Goal: Information Seeking & Learning: Learn about a topic

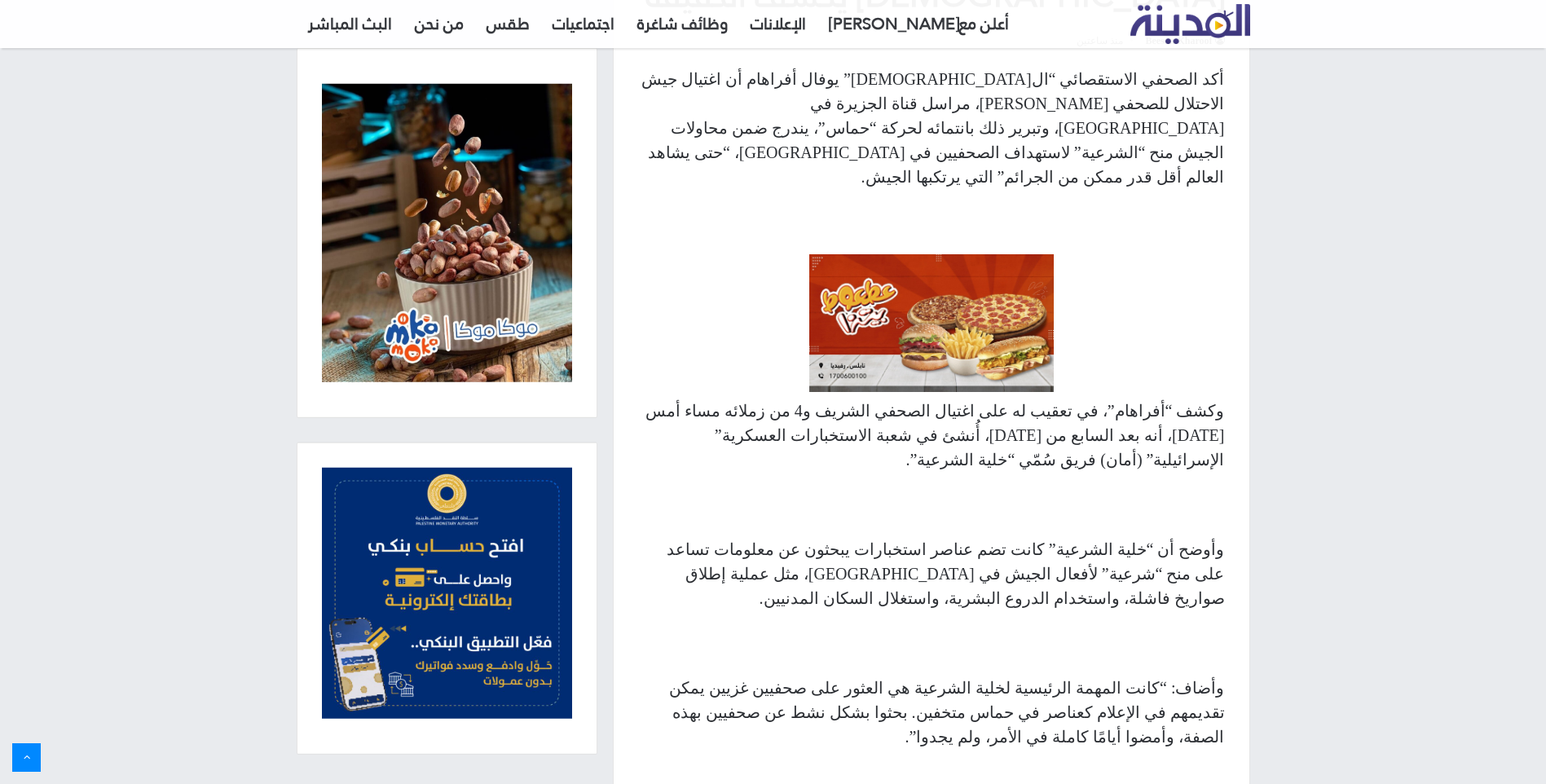
scroll to position [760, 0]
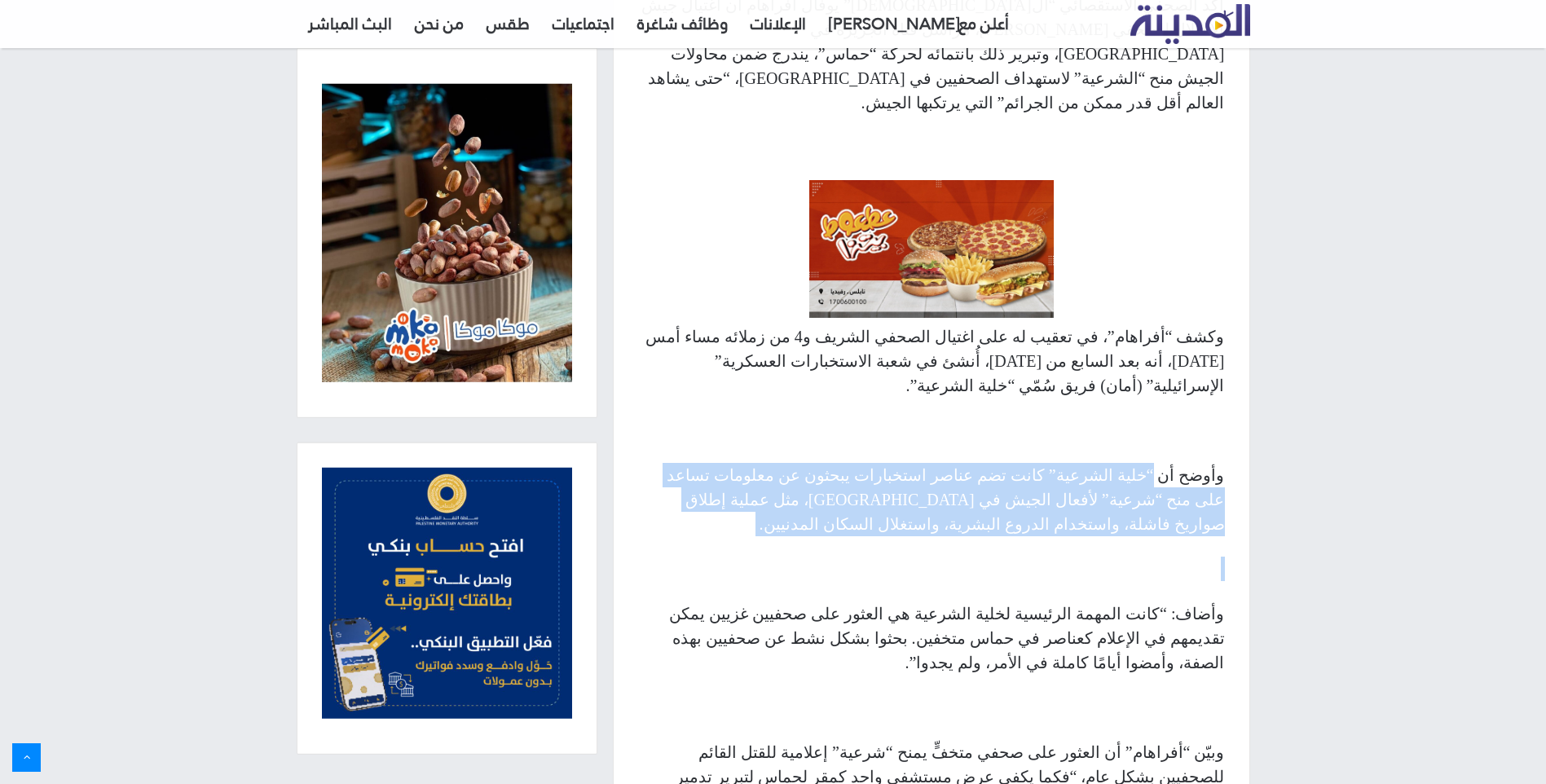
drag, startPoint x: 1166, startPoint y: 377, endPoint x: 807, endPoint y: 427, distance: 362.5
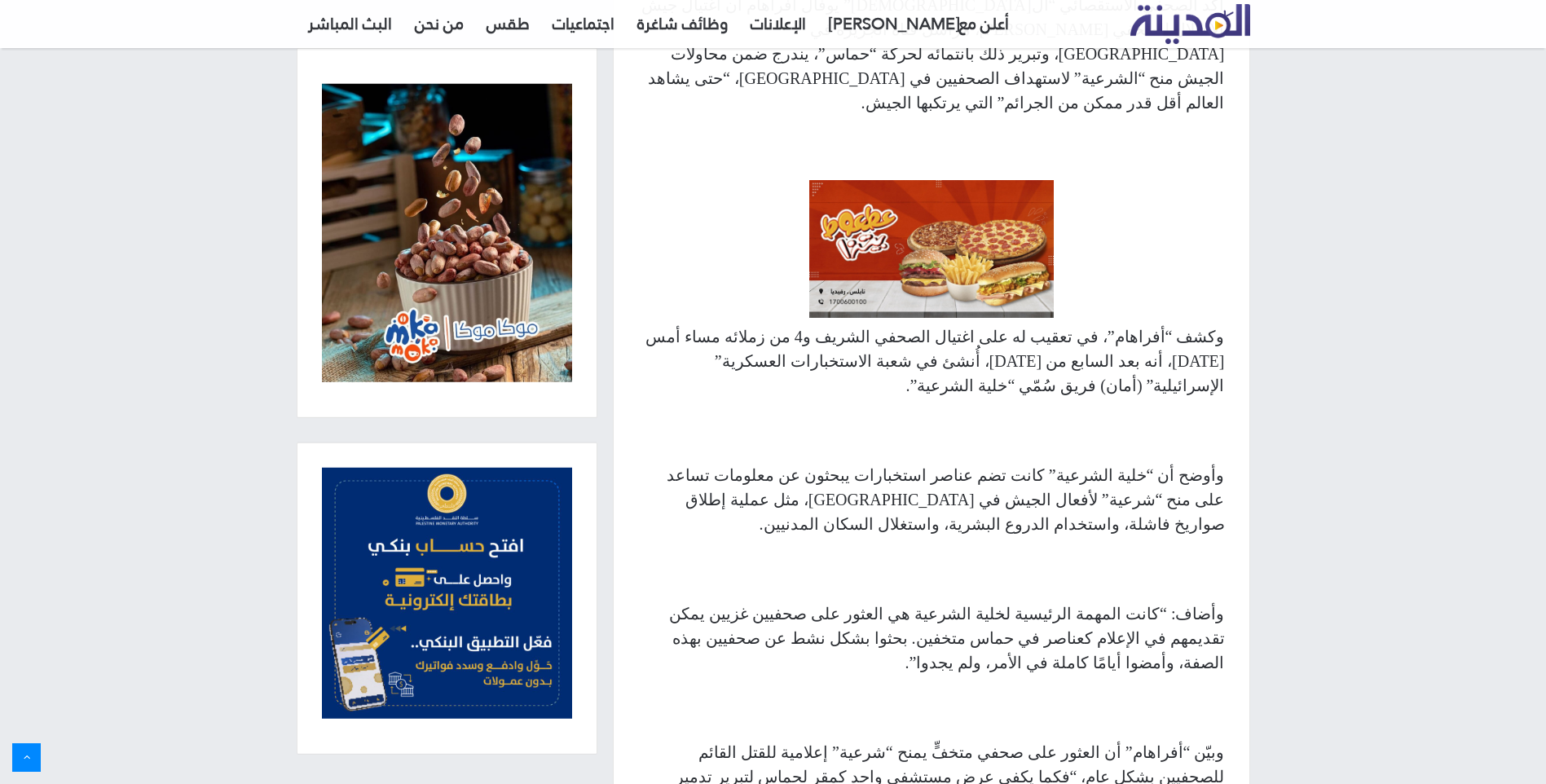
drag, startPoint x: 985, startPoint y: 400, endPoint x: 823, endPoint y: 404, distance: 162.0
click at [823, 463] on p "وأوضح أن “خلية الشرعية” كانت تضم عناصر استخبارات يبحثون عن معلومات تساعد على من…" at bounding box center [931, 500] width 587 height 74
drag, startPoint x: 1024, startPoint y: 491, endPoint x: 934, endPoint y: 489, distance: 90.0
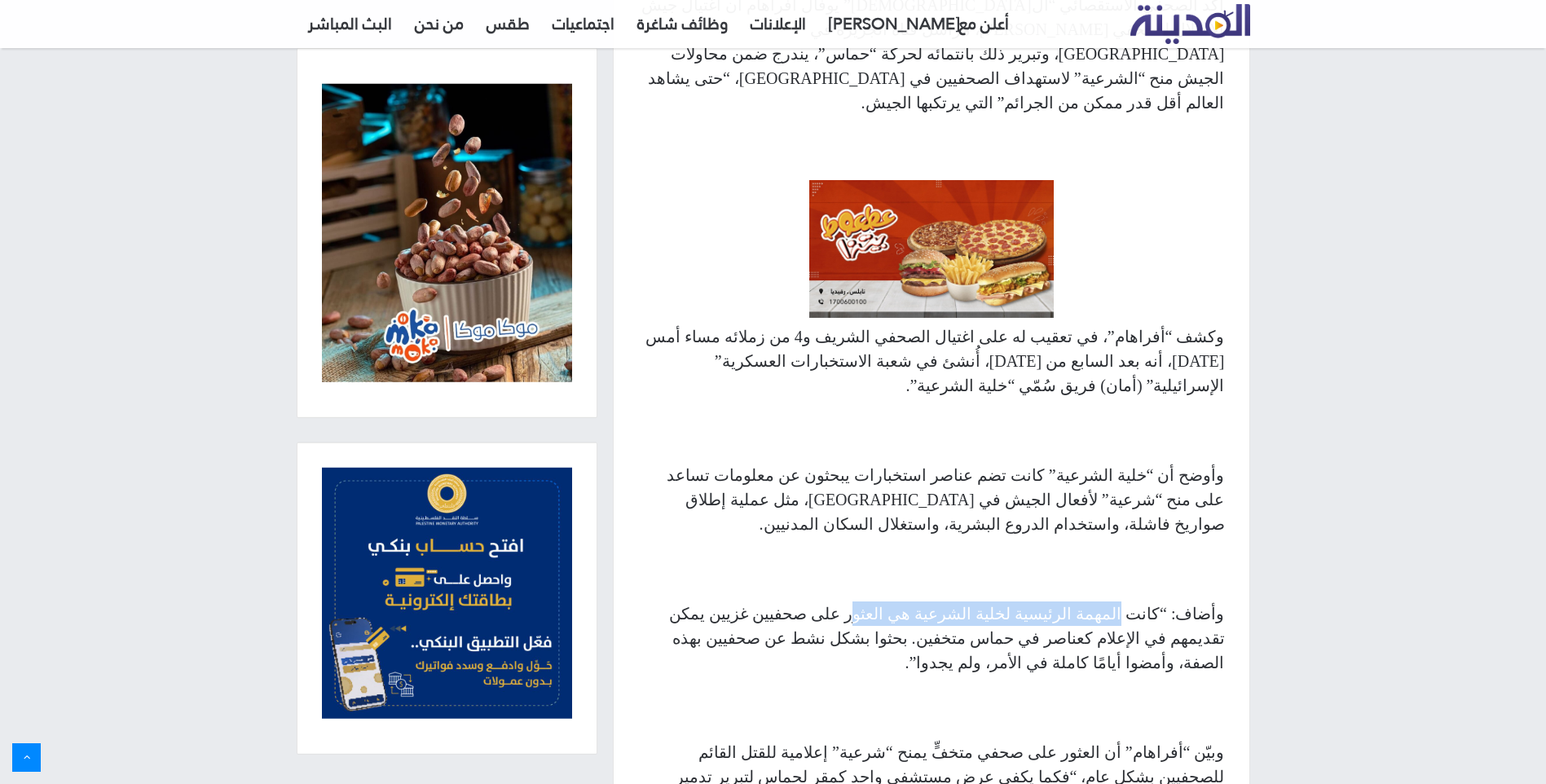
click at [934, 601] on p "وأضاف: “كانت المهمة الرئيسية لخلية الشرعية هي العثور على صحفيين غزيين يمكن تقدي…" at bounding box center [931, 638] width 587 height 74
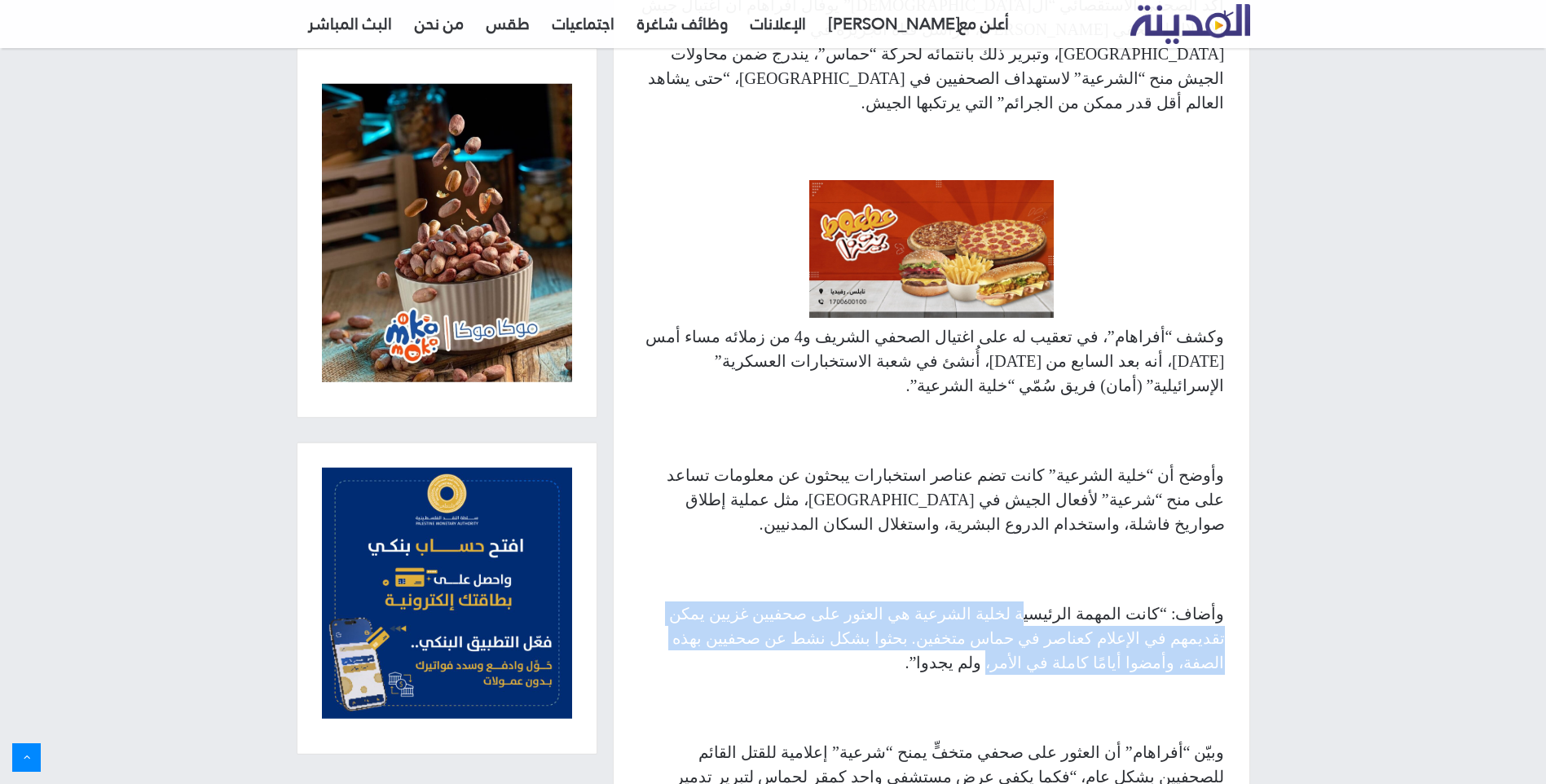
drag, startPoint x: 1068, startPoint y: 489, endPoint x: 757, endPoint y: 521, distance: 312.6
click at [757, 601] on p "وأضاف: “كانت المهمة الرئيسية لخلية الشرعية هي العثور على صحفيين غزيين يمكن تقدي…" at bounding box center [931, 638] width 587 height 74
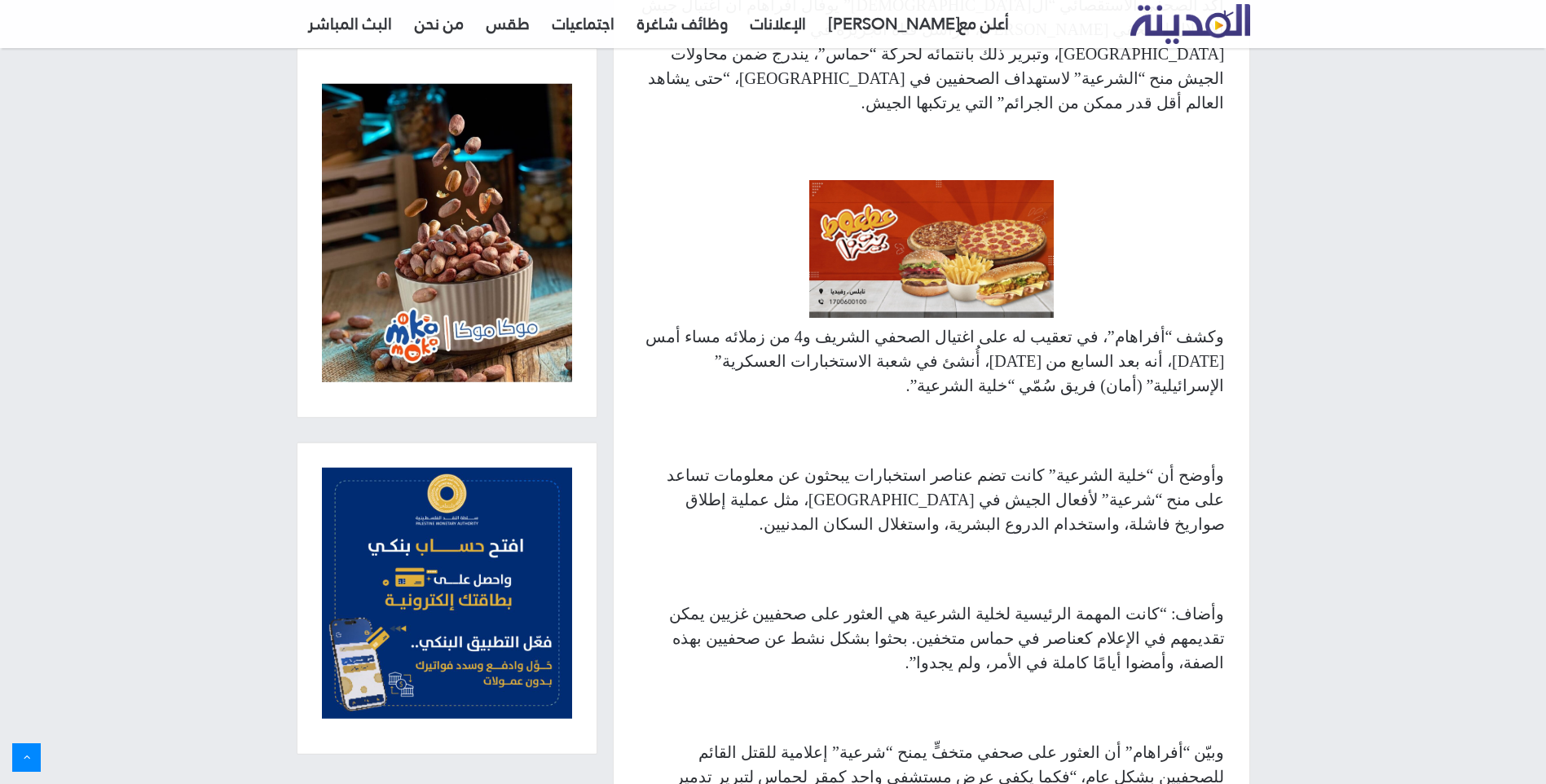
click at [757, 601] on p "وأضاف: “كانت المهمة الرئيسية لخلية الشرعية هي العثور على صحفيين غزيين يمكن تقدي…" at bounding box center [931, 638] width 587 height 74
drag, startPoint x: 738, startPoint y: 519, endPoint x: 693, endPoint y: 514, distance: 45.3
click at [693, 601] on p "وأضاف: “كانت المهمة الرئيسية لخلية الشرعية هي العثور على صحفيين غزيين يمكن تقدي…" at bounding box center [931, 638] width 587 height 74
drag, startPoint x: 693, startPoint y: 514, endPoint x: 702, endPoint y: 515, distance: 9.1
click at [693, 601] on p "وأضاف: “كانت المهمة الرئيسية لخلية الشرعية هي العثور على صحفيين غزيين يمكن تقدي…" at bounding box center [931, 638] width 587 height 74
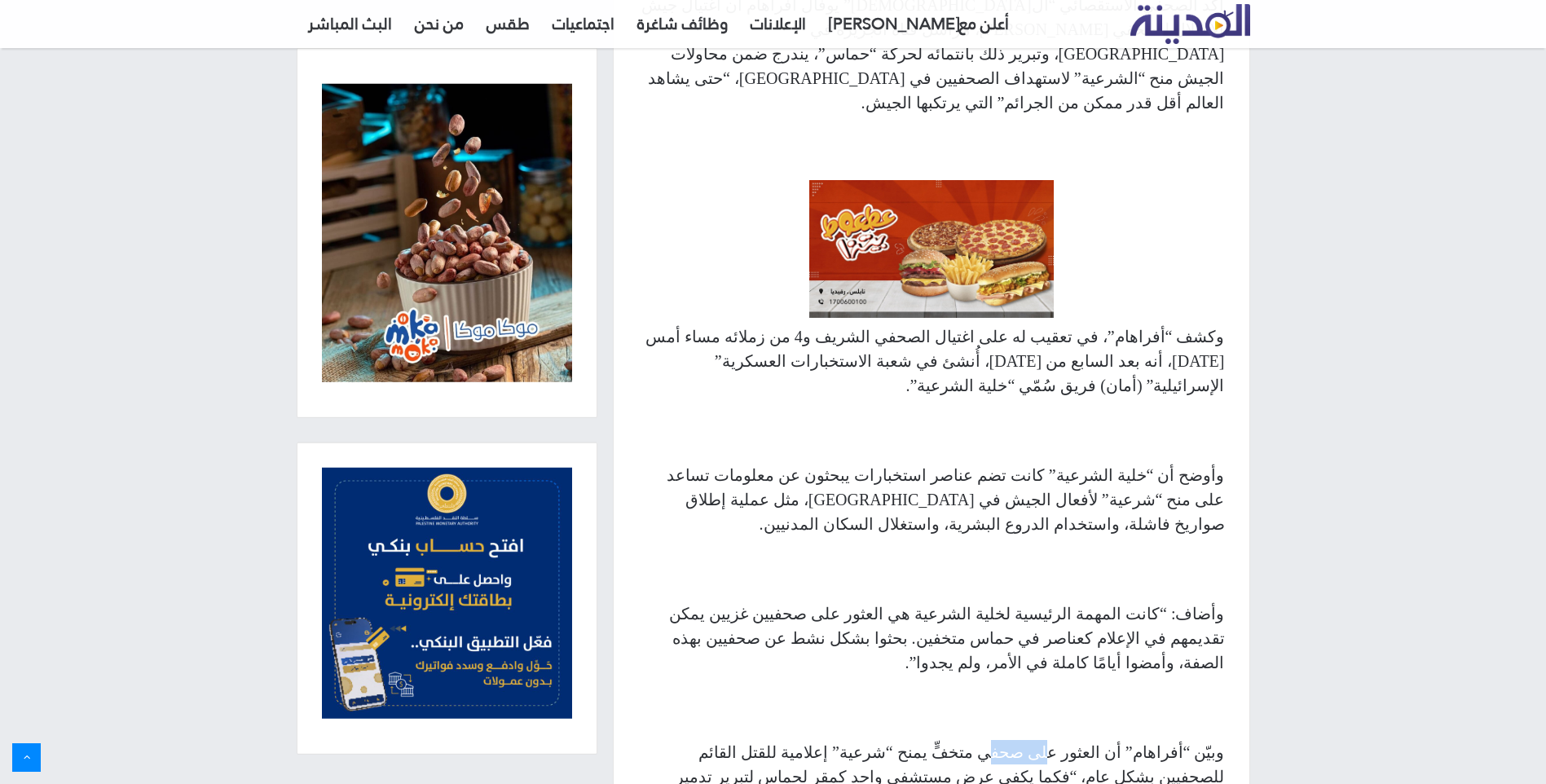
drag, startPoint x: 1083, startPoint y: 603, endPoint x: 1034, endPoint y: 598, distance: 49.3
click at [1034, 740] on p "وبيّن “أفراهام” أن العثور على صحفي متخفٍّ يمنح “شرعية” إعلامية للقتل القائم للص…" at bounding box center [931, 789] width 587 height 98
drag, startPoint x: 1034, startPoint y: 598, endPoint x: 1008, endPoint y: 603, distance: 26.5
click at [1008, 740] on p "وبيّن “أفراهام” أن العثور على صحفي متخفٍّ يمنح “شرعية” إعلامية للقتل القائم للص…" at bounding box center [931, 789] width 587 height 98
drag, startPoint x: 945, startPoint y: 602, endPoint x: 757, endPoint y: 601, distance: 188.0
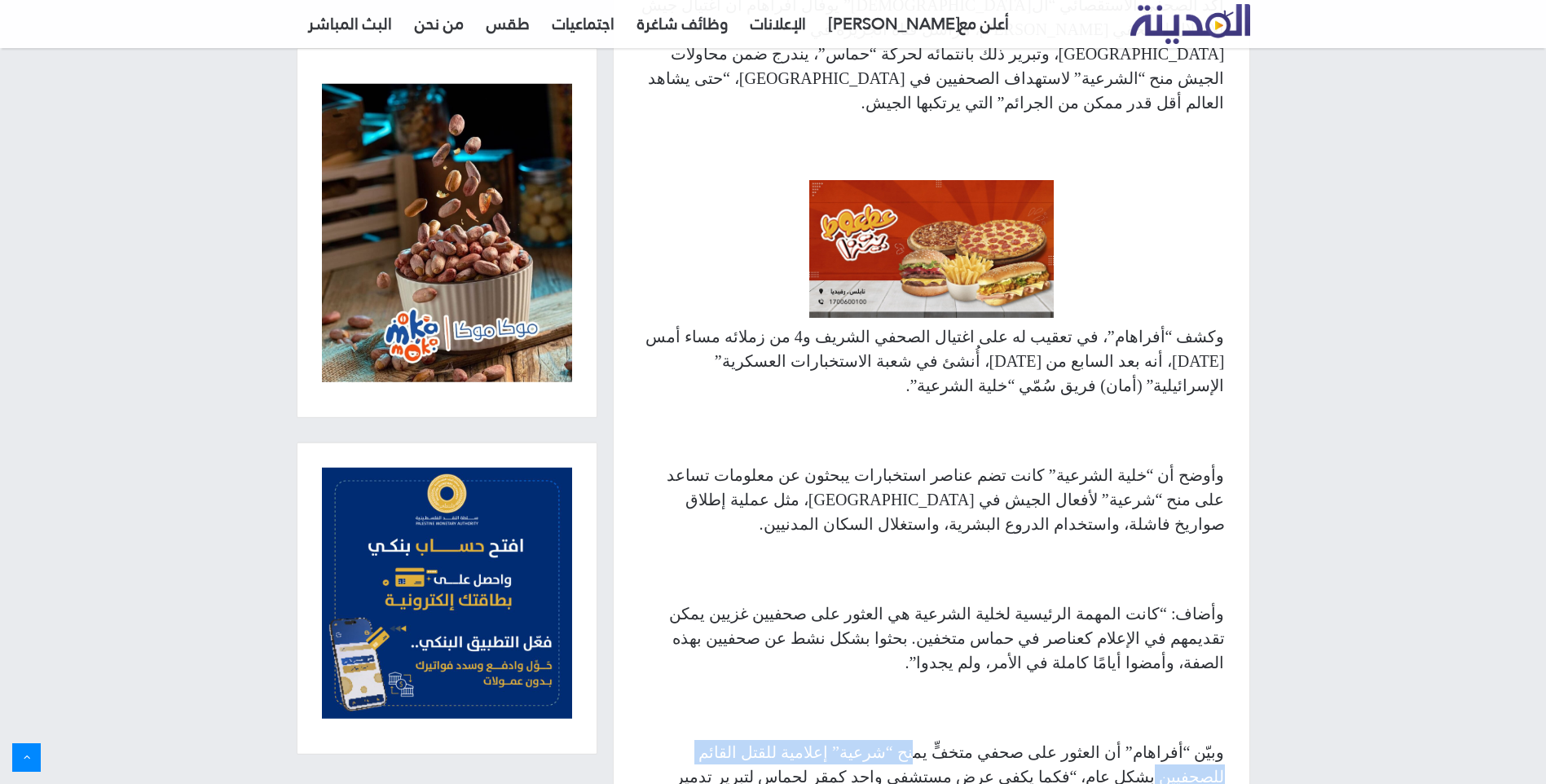
click at [757, 740] on p "وبيّن “أفراهام” أن العثور على صحفي متخفٍّ يمنح “شرعية” إعلامية للقتل القائم للص…" at bounding box center [931, 789] width 587 height 98
click at [715, 740] on p "وبيّن “أفراهام” أن العثور على صحفي متخفٍّ يمنح “شرعية” إعلامية للقتل القائم للص…" at bounding box center [931, 789] width 587 height 98
drag, startPoint x: 1060, startPoint y: 629, endPoint x: 822, endPoint y: 626, distance: 238.0
click at [822, 740] on p "وبيّن “أفراهام” أن العثور على صحفي متخفٍّ يمنح “شرعية” إعلامية للقتل القائم للص…" at bounding box center [931, 789] width 587 height 98
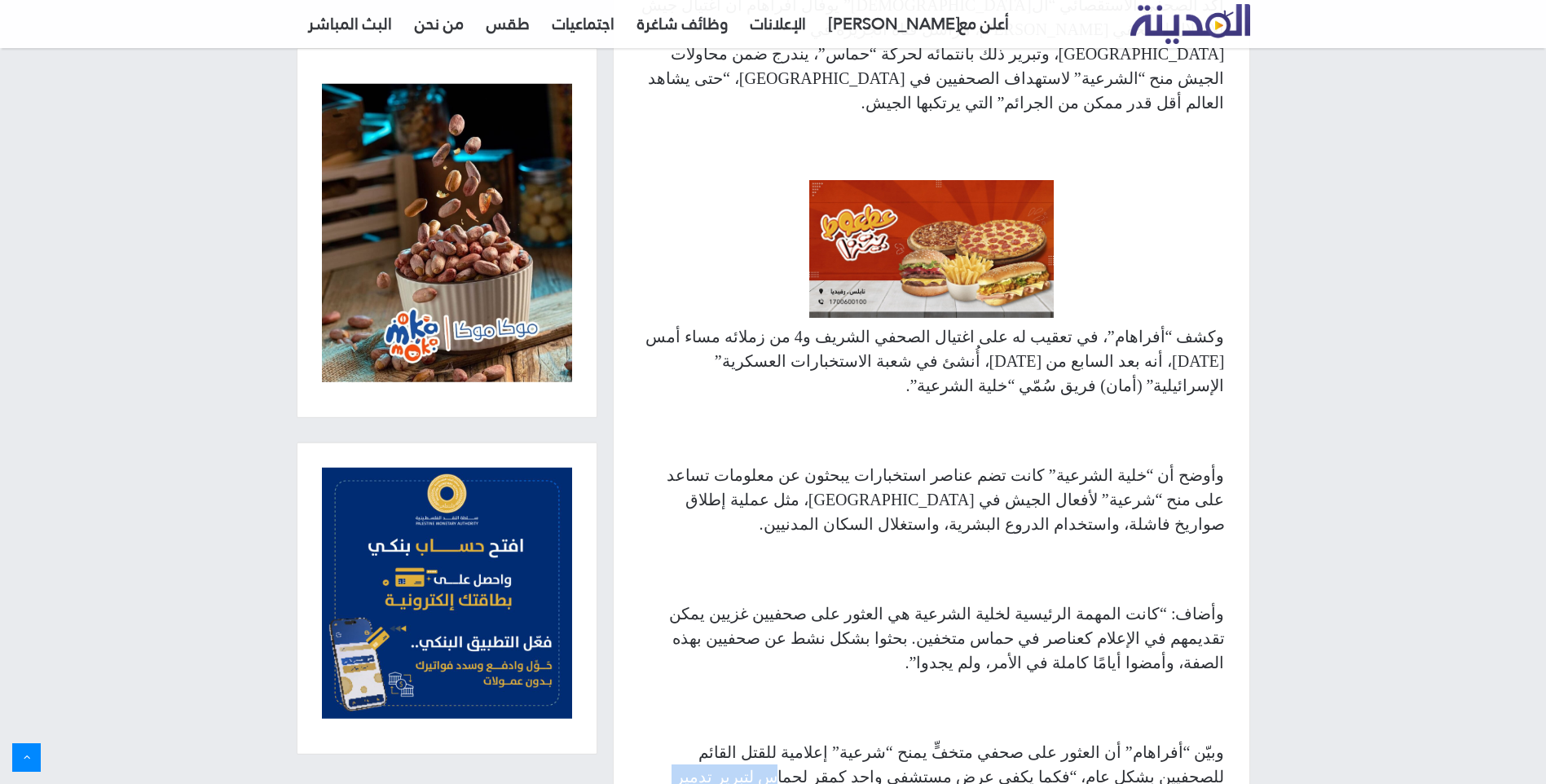
click at [822, 740] on p "وبيّن “أفراهام” أن العثور على صحفي متخفٍّ يمنح “شرعية” إعلامية للقتل القائم للص…" at bounding box center [931, 789] width 587 height 98
click at [763, 740] on p "وبيّن “أفراهام” أن العثور على صحفي متخفٍّ يمنح “شرعية” إعلامية للقتل القائم للص…" at bounding box center [931, 789] width 587 height 98
drag, startPoint x: 1176, startPoint y: 654, endPoint x: 1013, endPoint y: 654, distance: 163.0
click at [1013, 740] on p "وبيّن “أفراهام” أن العثور على صحفي متخفٍّ يمنح “شرعية” إعلامية للقتل القائم للص…" at bounding box center [931, 789] width 587 height 98
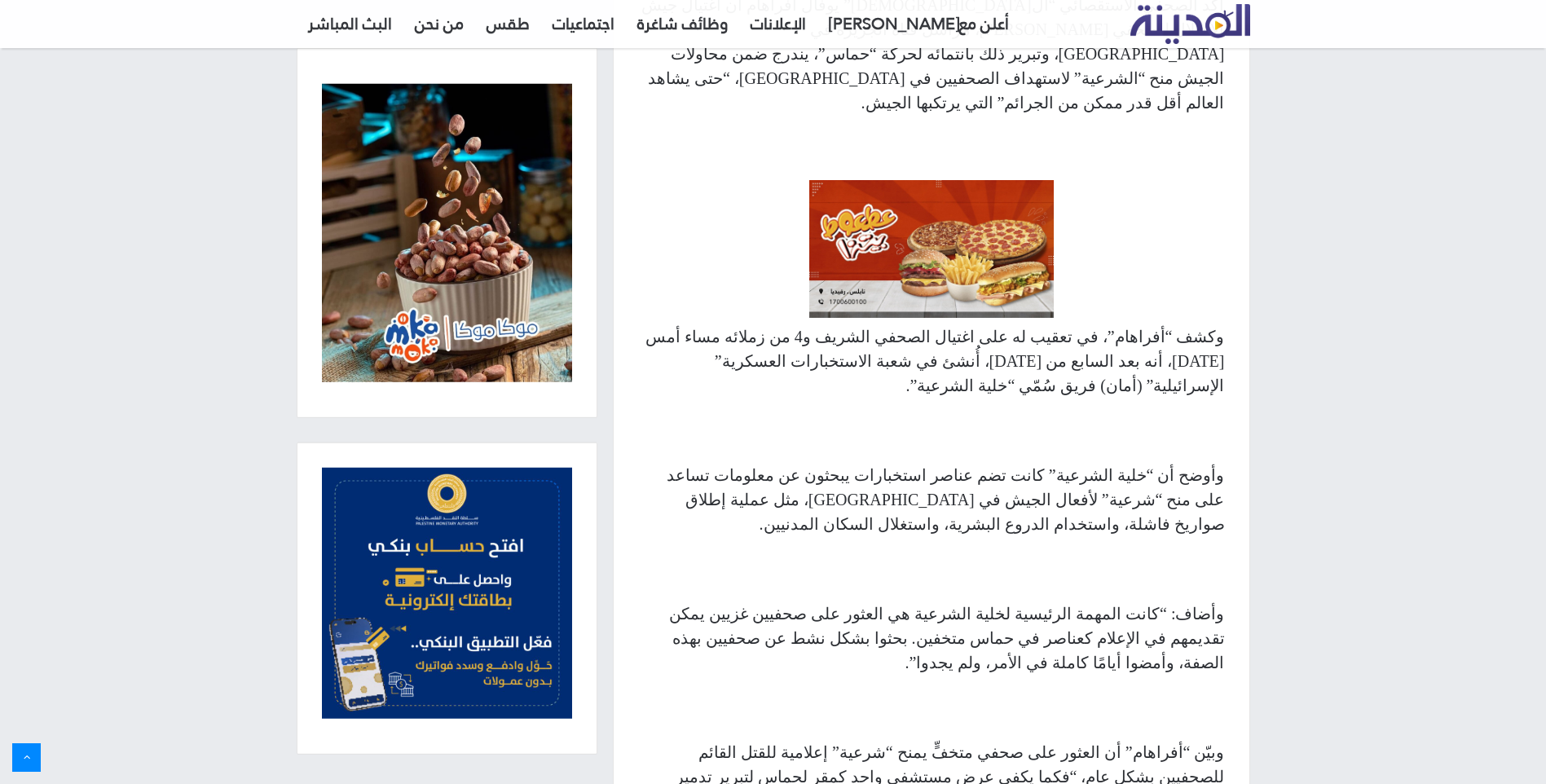
click at [952, 740] on p "وبيّن “أفراهام” أن العثور على صحفي متخفٍّ يمنح “شرعية” إعلامية للقتل القائم للص…" at bounding box center [931, 789] width 587 height 98
drag, startPoint x: 952, startPoint y: 658, endPoint x: 1102, endPoint y: 656, distance: 150.0
click at [1102, 740] on p "وبيّن “أفراهام” أن العثور على صحفي متخفٍّ يمنح “شرعية” إعلامية للقتل القائم للص…" at bounding box center [931, 789] width 587 height 98
drag, startPoint x: 1072, startPoint y: 651, endPoint x: 955, endPoint y: 651, distance: 117.0
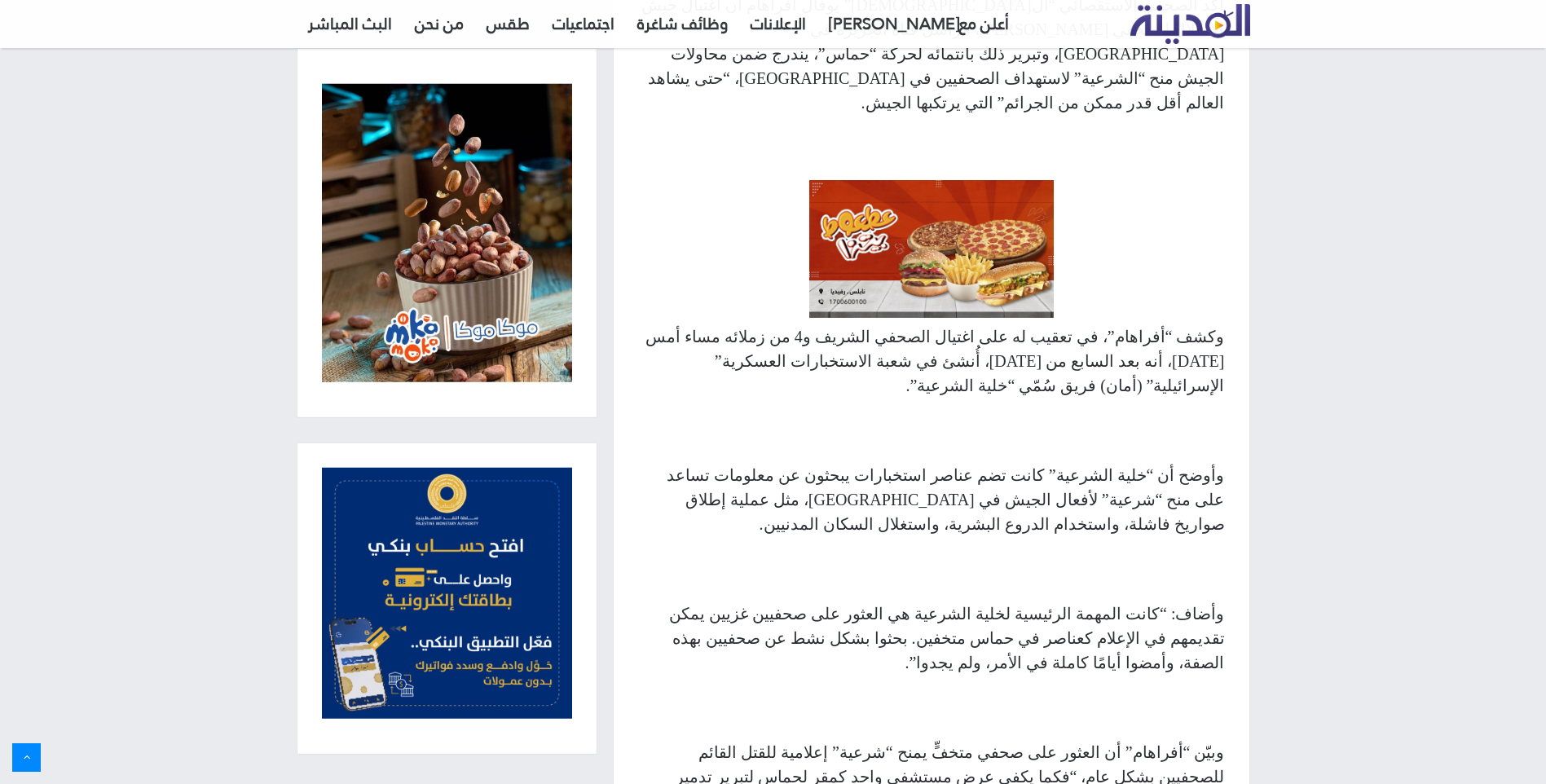
click at [955, 740] on p "وبيّن “أفراهام” أن العثور على صحفي متخفٍّ يمنح “شرعية” إعلامية للقتل القائم للص…" at bounding box center [931, 789] width 587 height 98
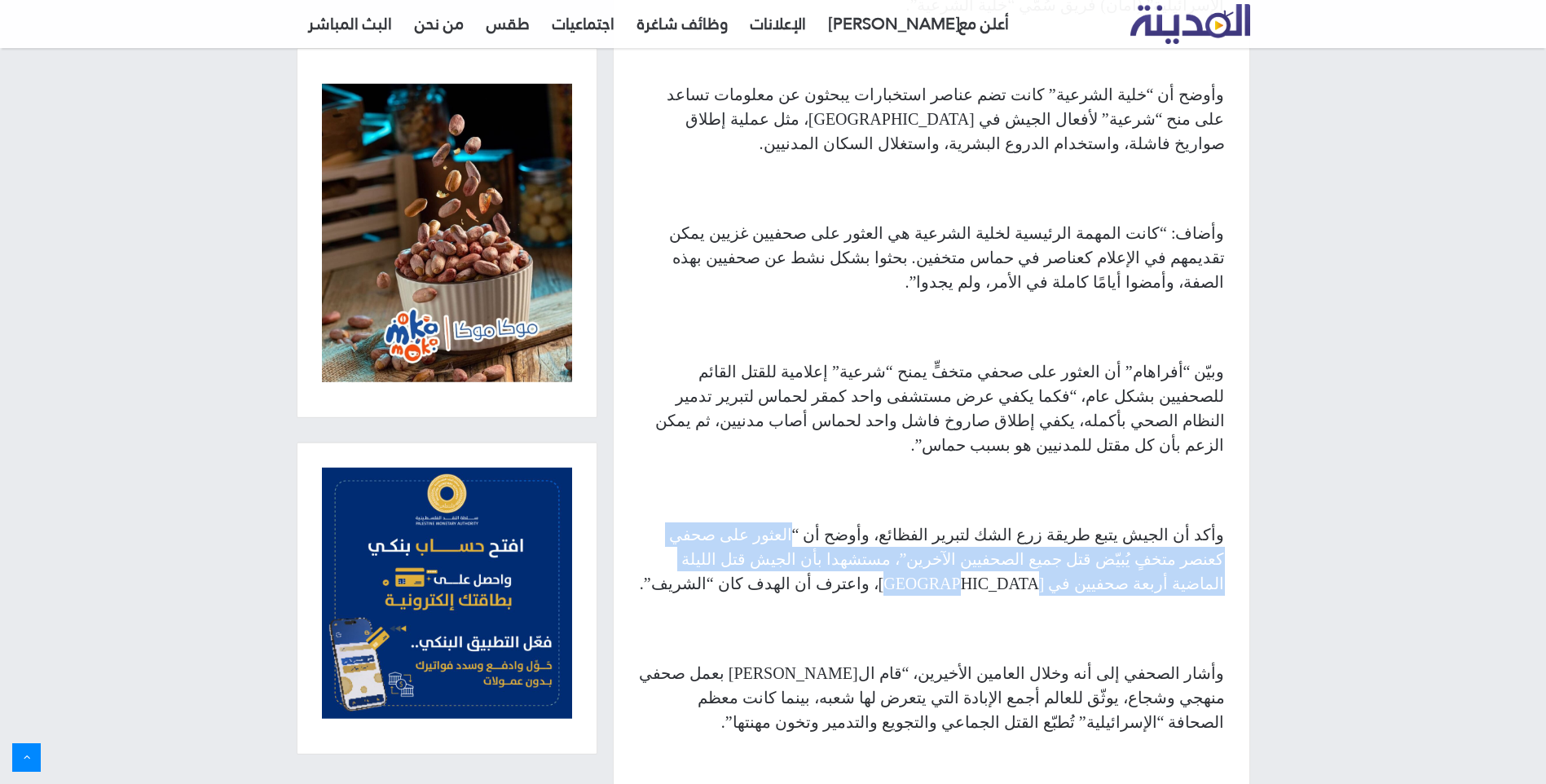
drag, startPoint x: 880, startPoint y: 362, endPoint x: 742, endPoint y: 383, distance: 139.6
click at [742, 523] on p "وأكد أن الجيش يتبع طريقة زرع الشك لتبرير الفظائع، وأوضح أن “العثور على صحفي كعن…" at bounding box center [931, 560] width 587 height 74
drag, startPoint x: 742, startPoint y: 383, endPoint x: 828, endPoint y: 409, distance: 89.8
click at [748, 523] on p "وأكد أن الجيش يتبع طريقة زرع الشك لتبرير الفظائع، وأوضح أن “العثور على صحفي كعن…" at bounding box center [931, 560] width 587 height 74
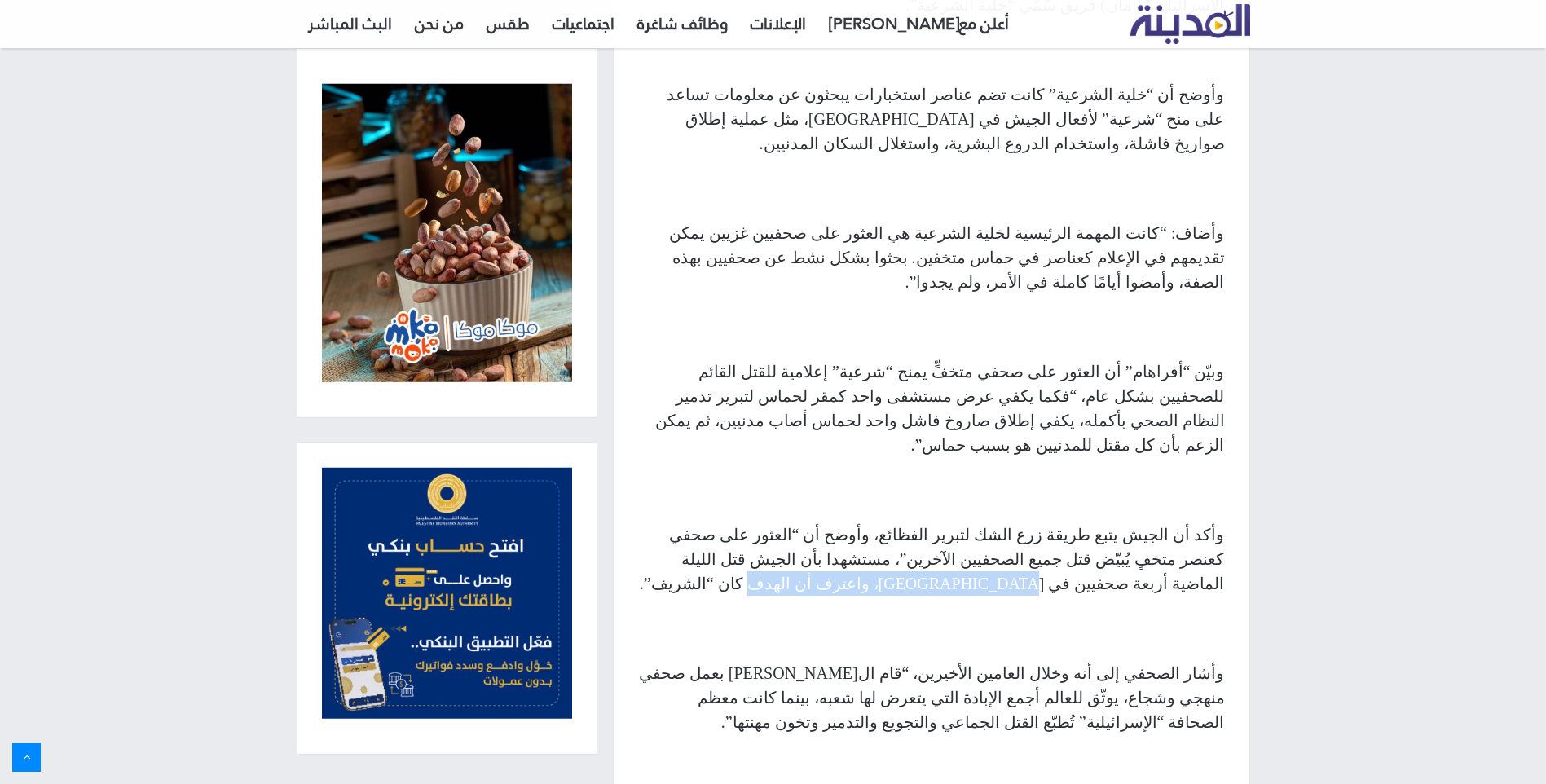
drag, startPoint x: 828, startPoint y: 409, endPoint x: 849, endPoint y: 414, distance: 21.6
click at [849, 523] on p "وأكد أن الجيش يتبع طريقة زرع الشك لتبرير الفظائع، وأوضح أن “العثور على صحفي كعن…" at bounding box center [931, 560] width 587 height 74
drag, startPoint x: 849, startPoint y: 414, endPoint x: 901, endPoint y: 433, distance: 55.4
click at [849, 523] on p "وأكد أن الجيش يتبع طريقة زرع الشك لتبرير الفظائع، وأوضح أن “العثور على صحفي كعن…" at bounding box center [931, 560] width 587 height 74
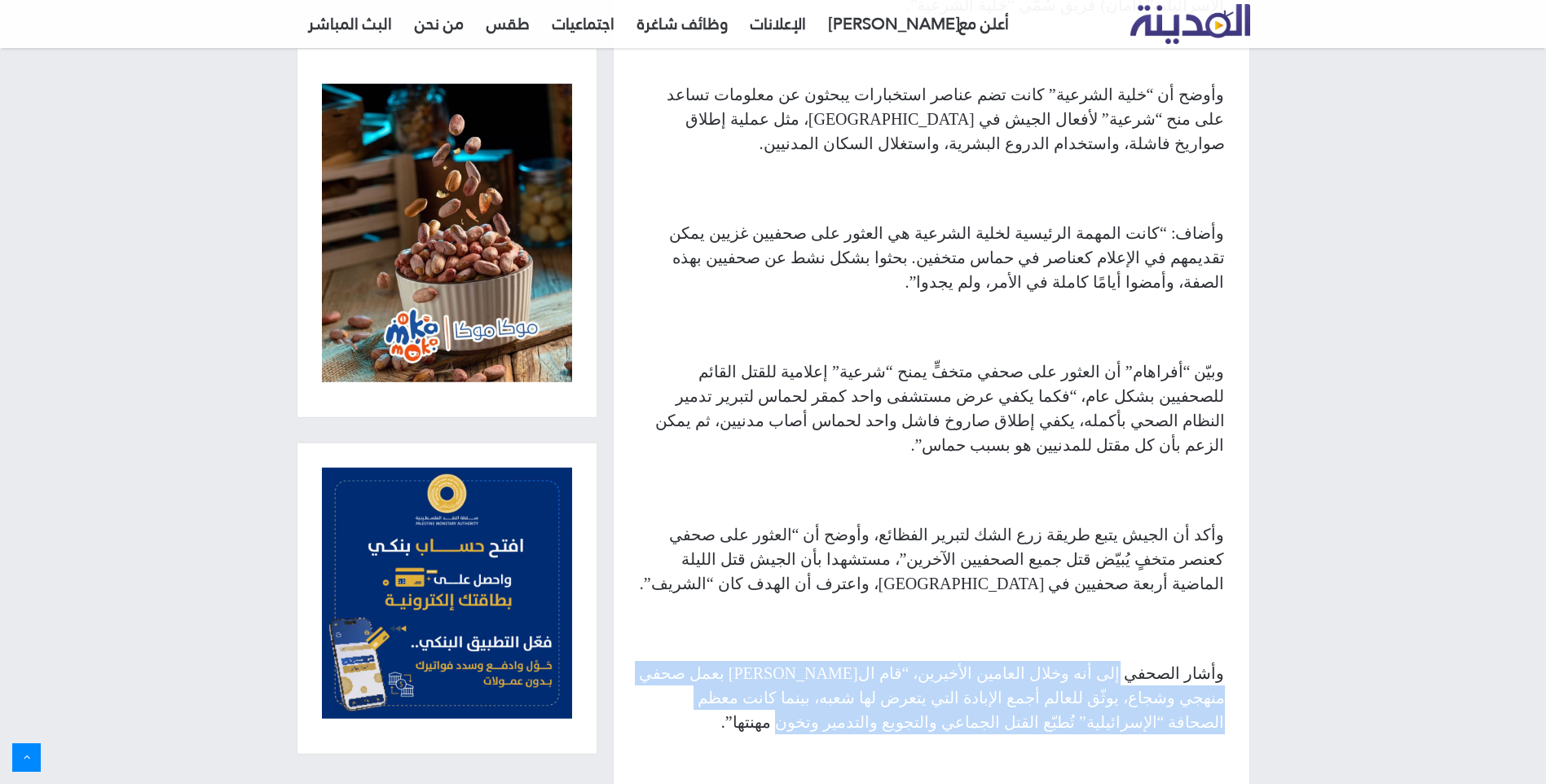
drag, startPoint x: 1141, startPoint y: 505, endPoint x: 972, endPoint y: 556, distance: 176.5
click at [972, 660] on p "وأشار الصحفي إلى أنه وخلال العامين الأخيرين، “قام ال[PERSON_NAME] بعمل صحفي منه…" at bounding box center [931, 697] width 587 height 74
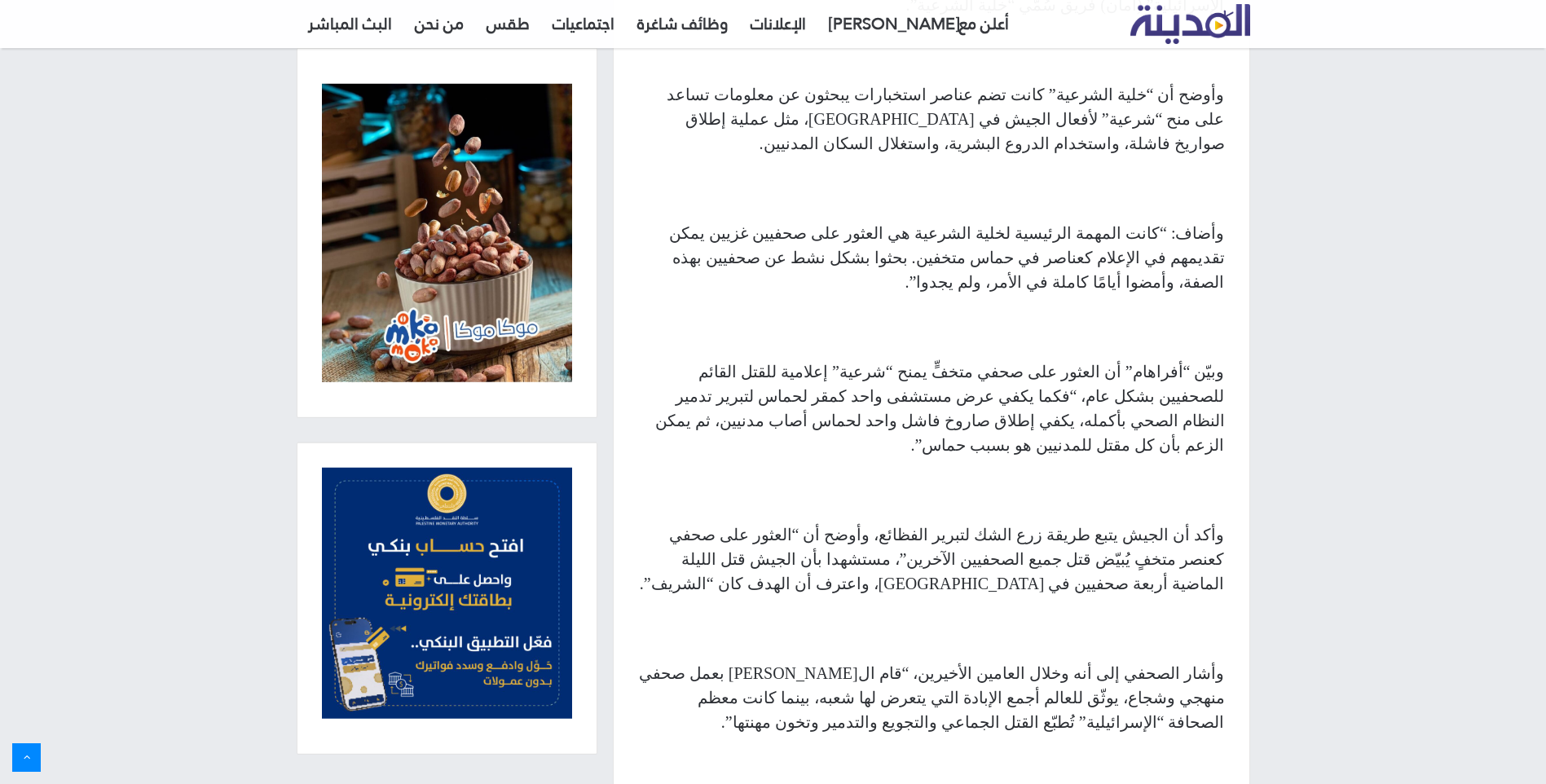
click at [972, 660] on p "وأشار الصحفي إلى أنه وخلال العامين الأخيرين، “قام ال[PERSON_NAME] بعمل صحفي منه…" at bounding box center [931, 697] width 587 height 74
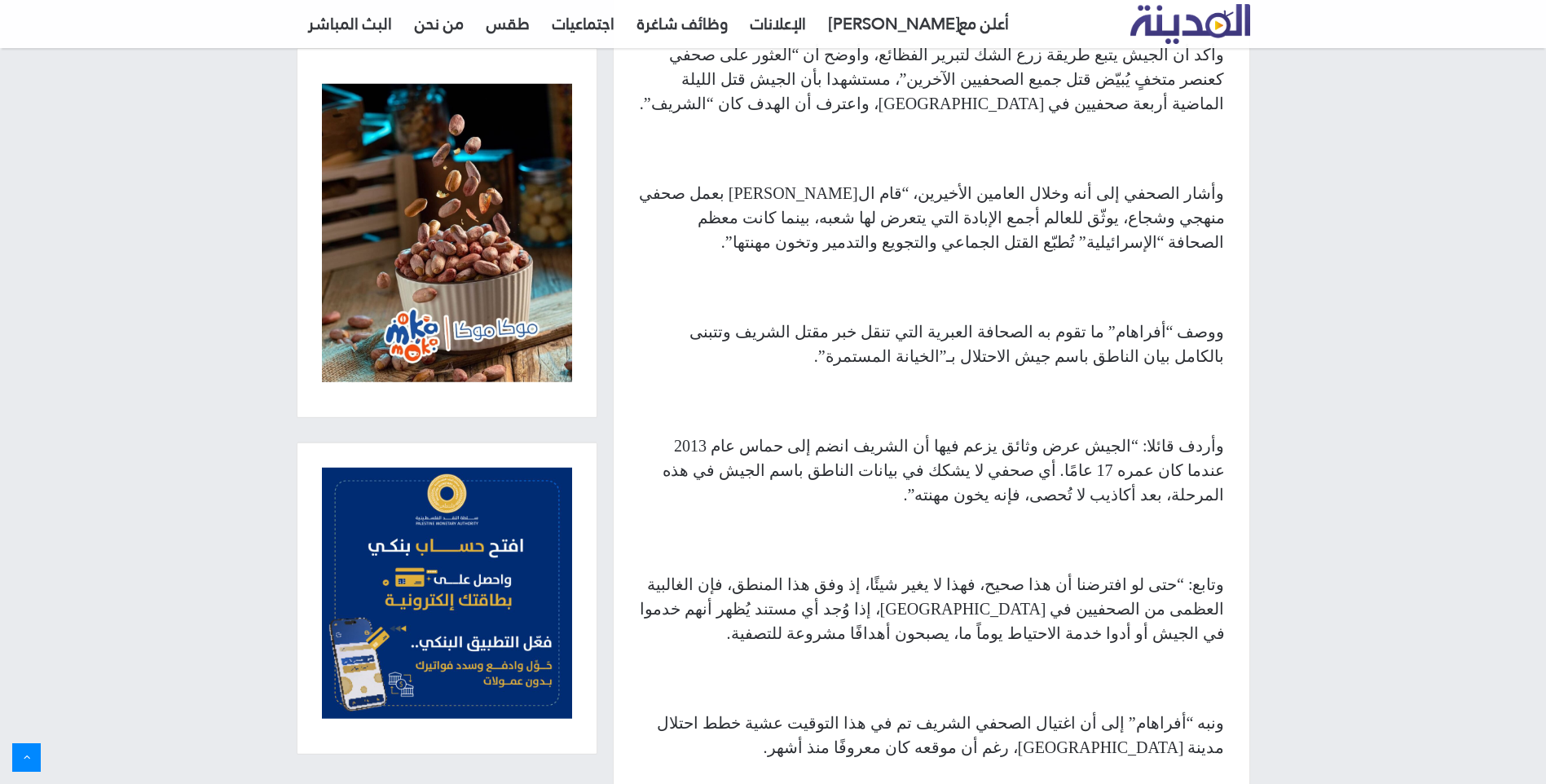
scroll to position [2091, 0]
